Goal: Task Accomplishment & Management: Use online tool/utility

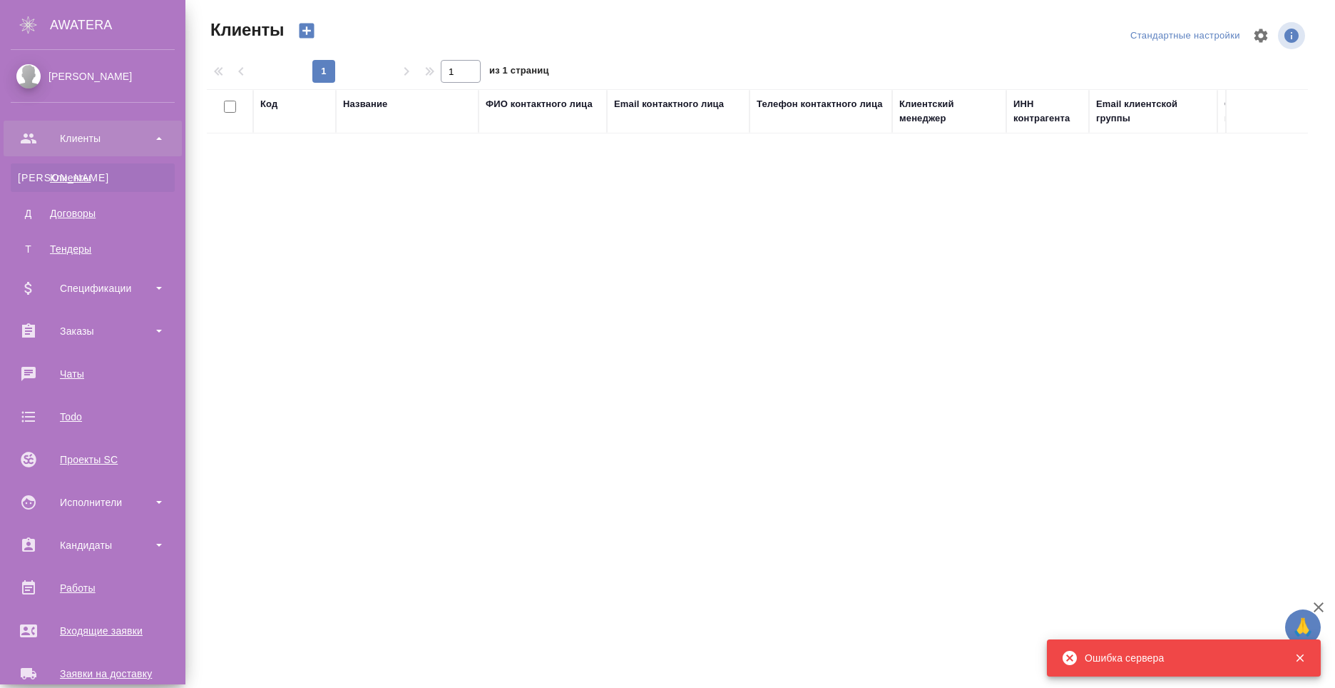
select select "RU"
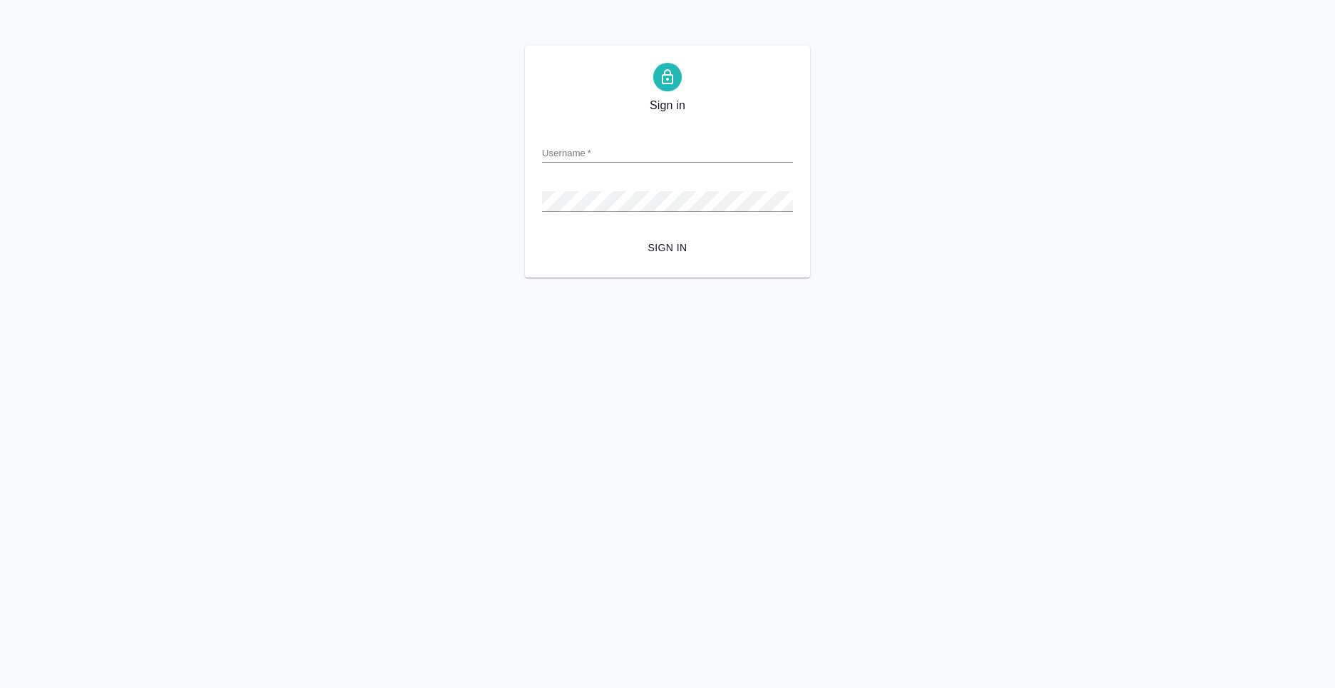
click at [616, 150] on input "Username   *" at bounding box center [667, 153] width 251 height 20
type input "anton.nikiforov@awatera.com"
click at [681, 238] on button "Sign in" at bounding box center [667, 248] width 251 height 26
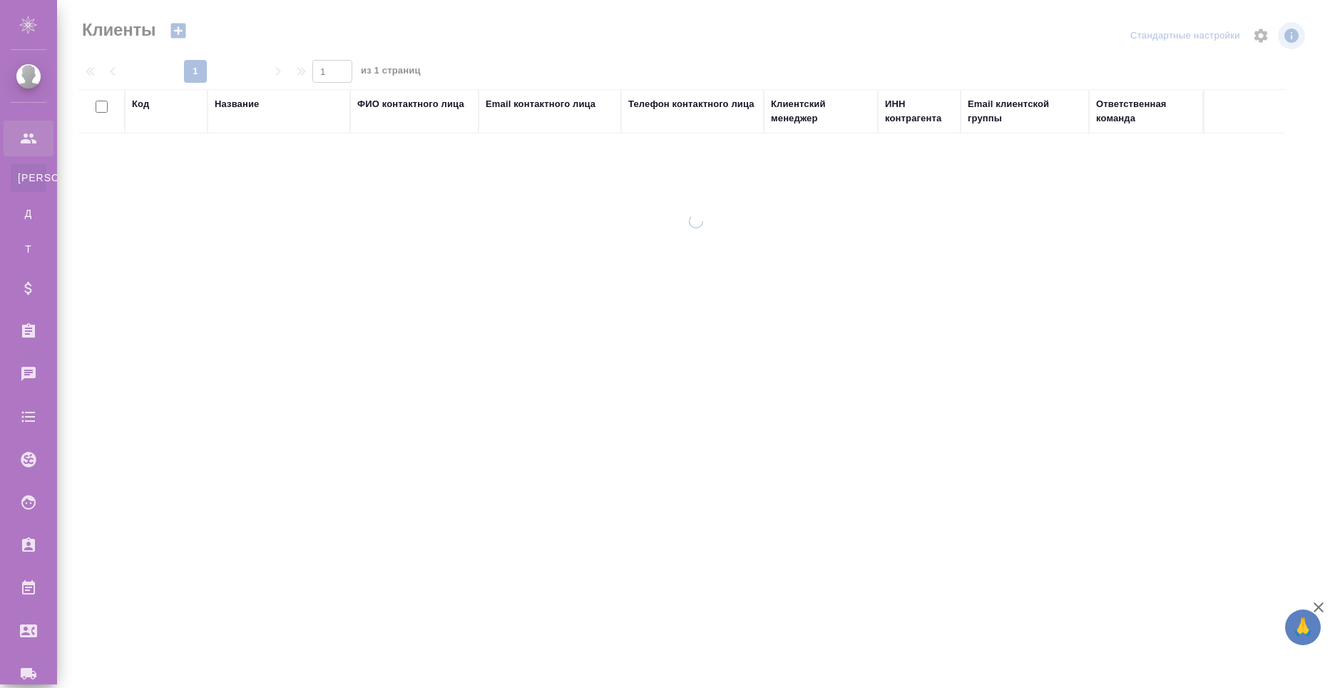
select select "RU"
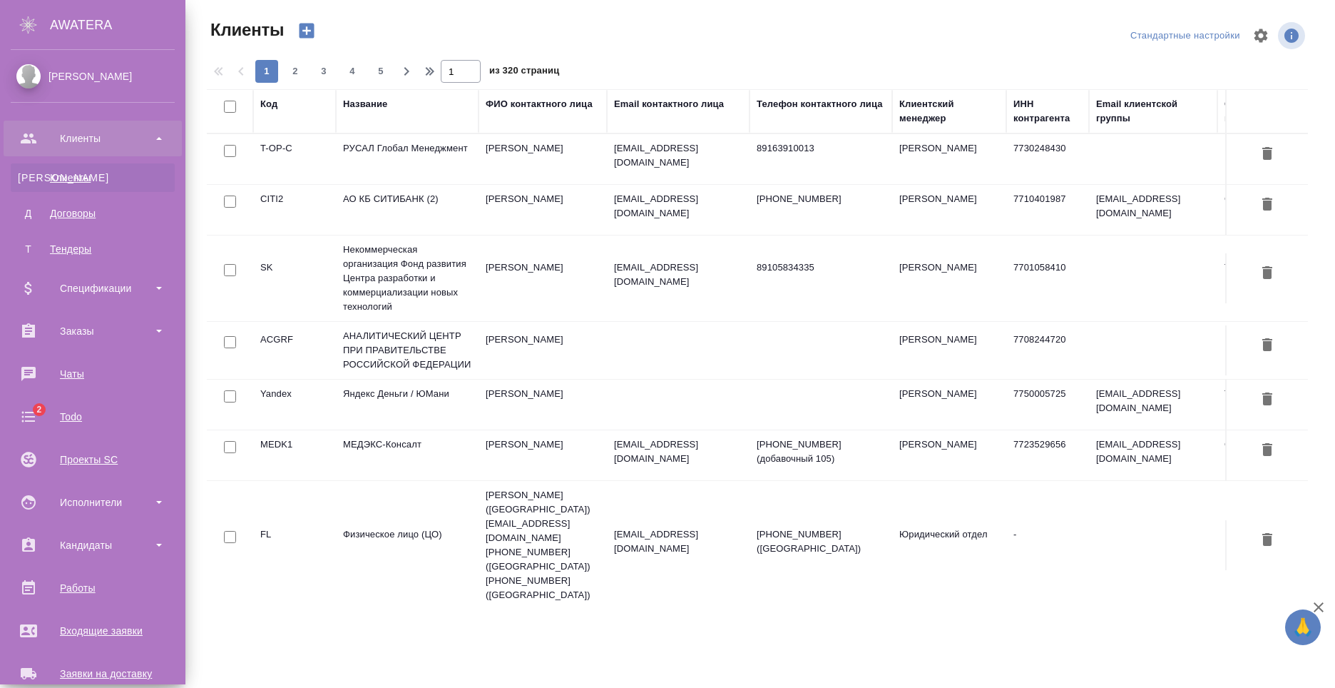
scroll to position [243, 0]
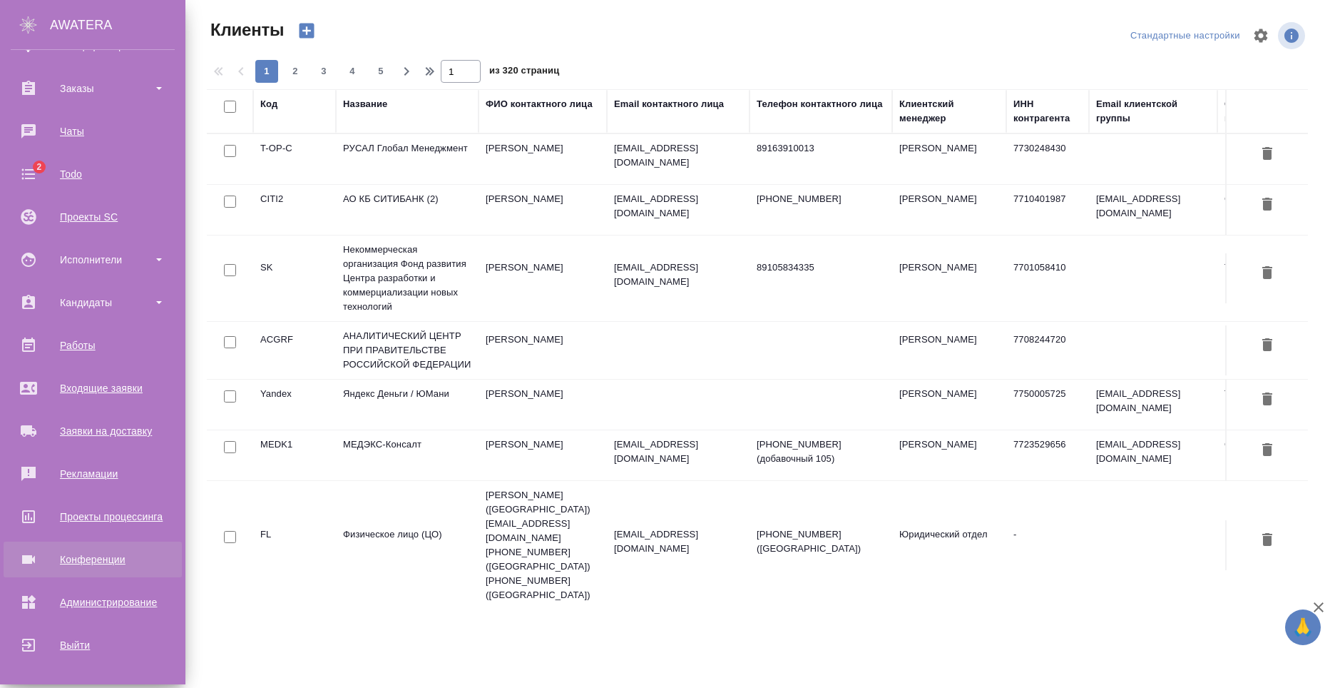
click at [113, 566] on div "Конференции" at bounding box center [93, 559] width 164 height 21
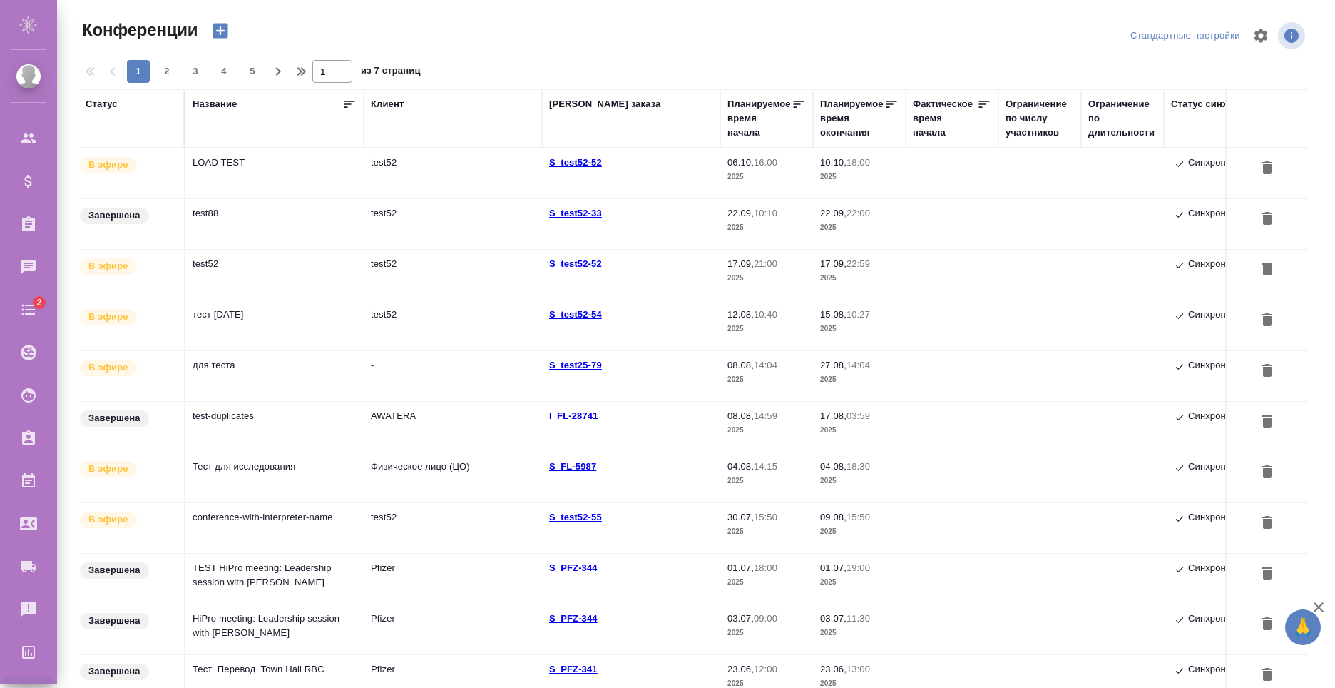
type input "[PERSON_NAME]"
click at [378, 175] on td "test52" at bounding box center [453, 173] width 178 height 50
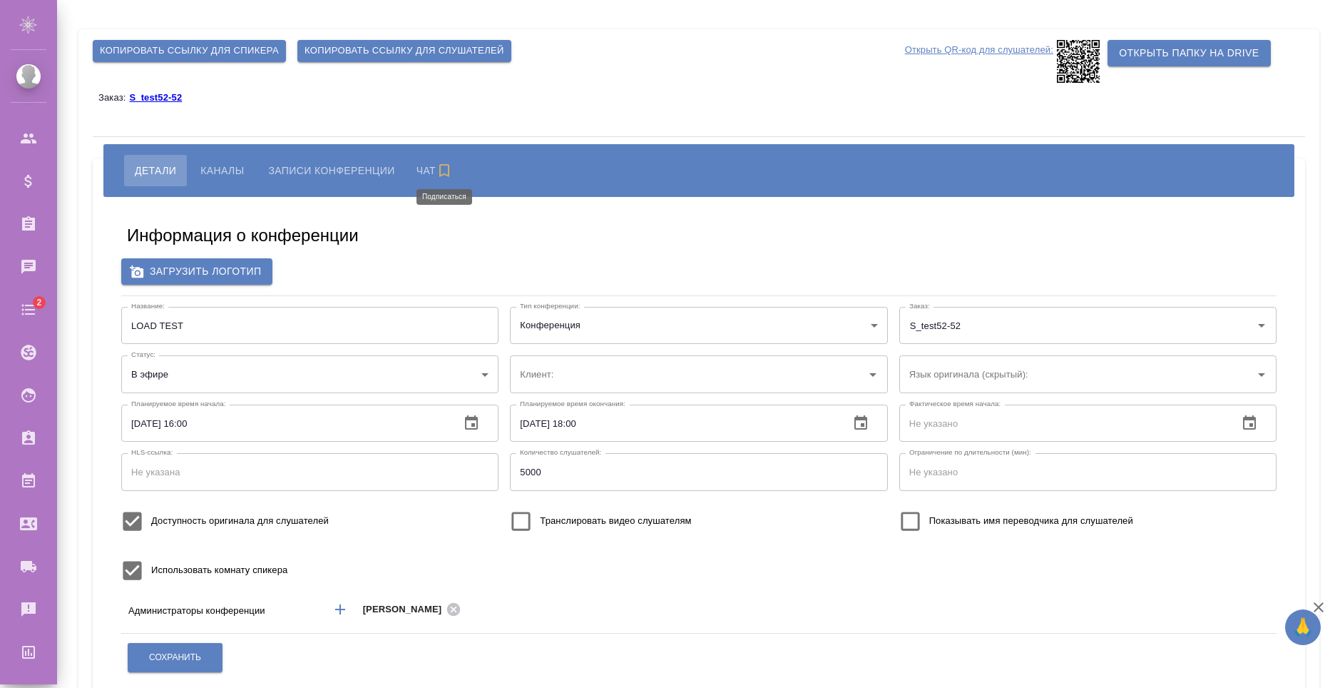
type input "test52"
click at [351, 54] on span "Копировать ссылку для слушателей" at bounding box center [405, 51] width 200 height 16
